Goal: Task Accomplishment & Management: Manage account settings

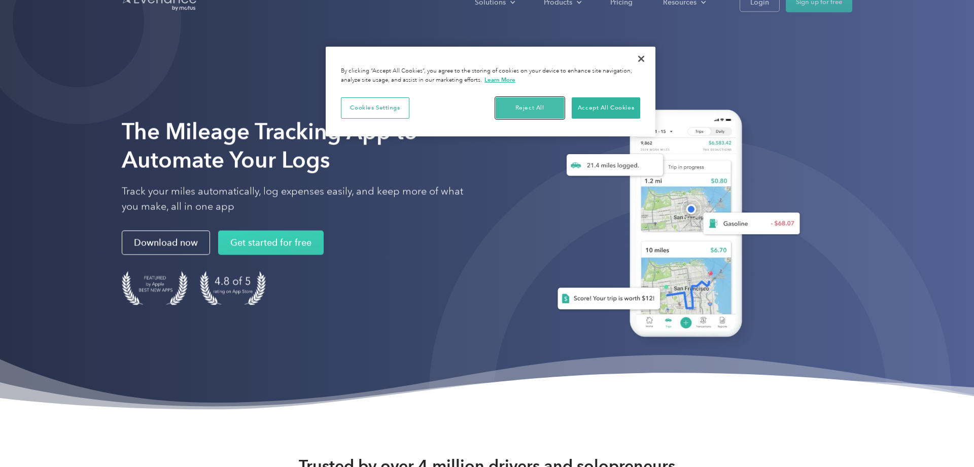
click at [536, 108] on button "Reject All" at bounding box center [529, 107] width 68 height 21
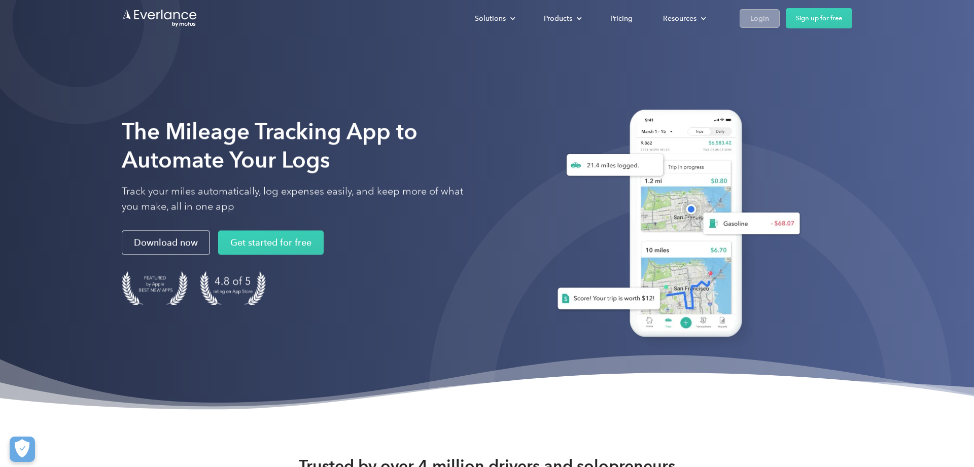
click at [765, 19] on div "Login" at bounding box center [759, 18] width 19 height 13
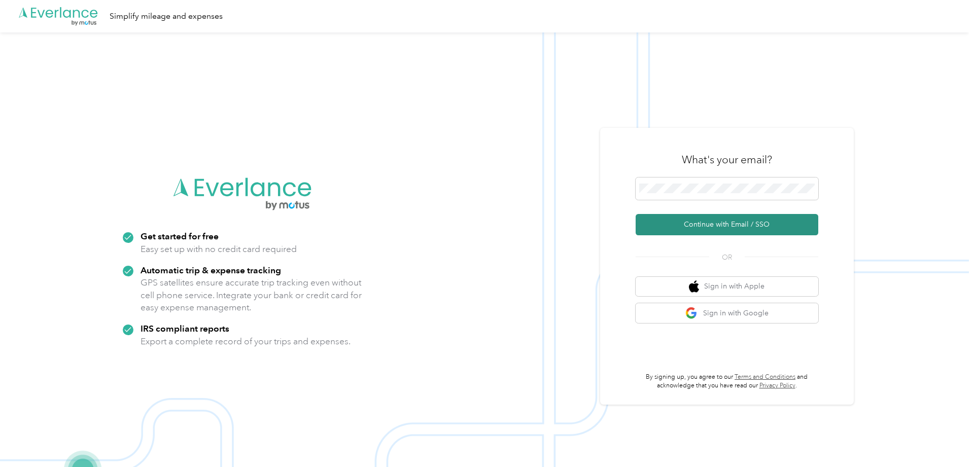
click at [703, 227] on button "Continue with Email / SSO" at bounding box center [726, 224] width 183 height 21
